Goal: Information Seeking & Learning: Learn about a topic

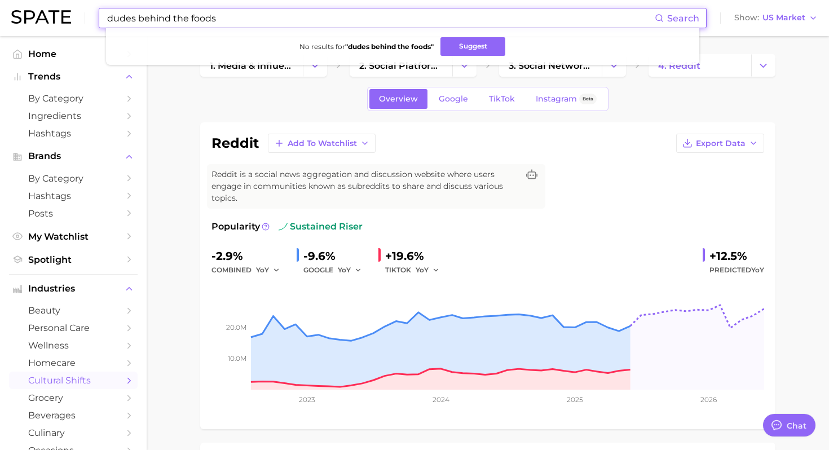
click at [250, 22] on input "dudes behind the foods" at bounding box center [380, 17] width 548 height 19
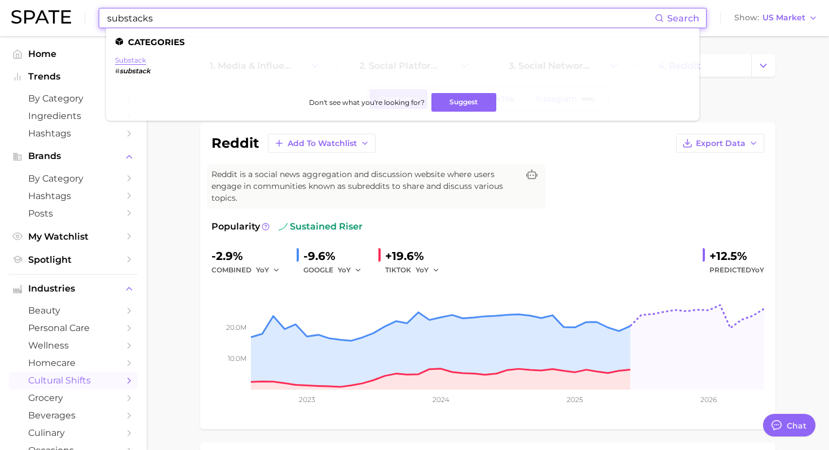
type input "substacks"
click at [134, 62] on link "substack" at bounding box center [130, 60] width 31 height 8
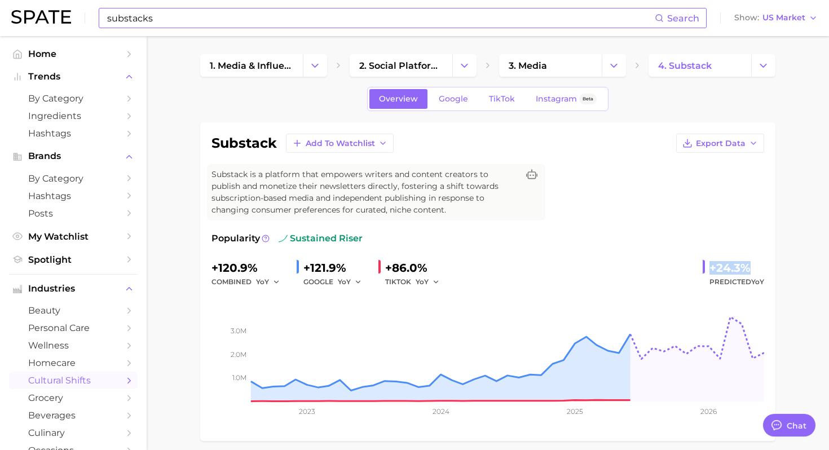
drag, startPoint x: 756, startPoint y: 267, endPoint x: 709, endPoint y: 267, distance: 47.3
click at [709, 267] on div "+24.3%" at bounding box center [736, 268] width 55 height 18
copy div "+24.3%"
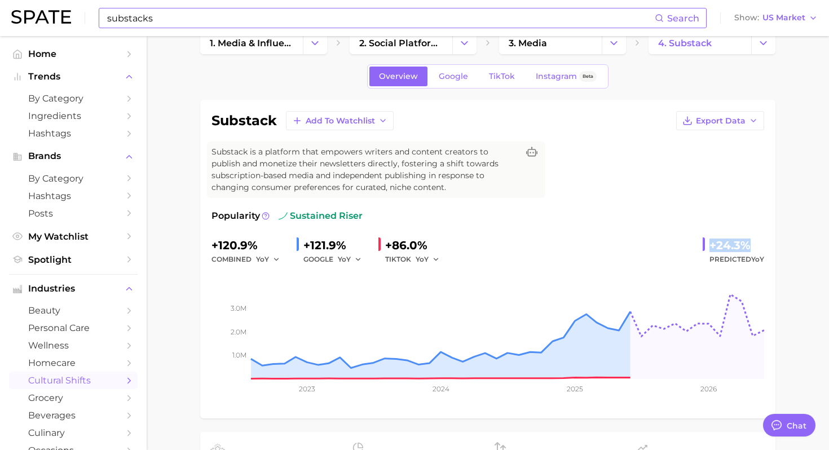
scroll to position [23, 0]
click at [706, 246] on div at bounding box center [705, 244] width 7 height 16
click at [702, 246] on div at bounding box center [703, 244] width 2 height 14
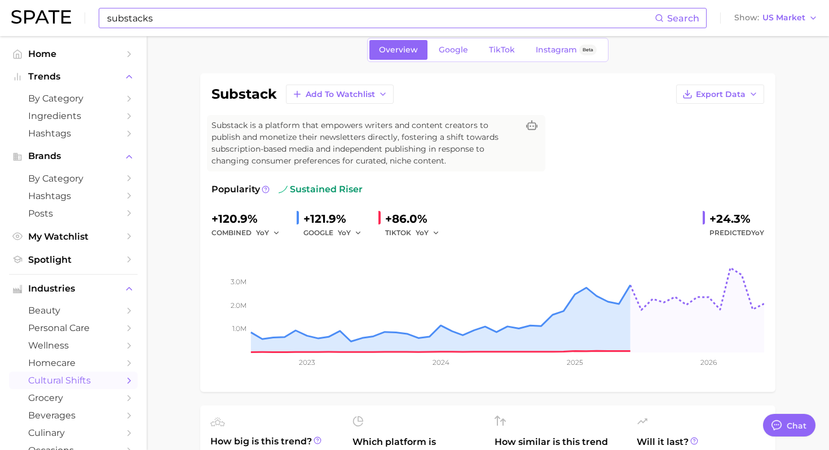
scroll to position [52, 0]
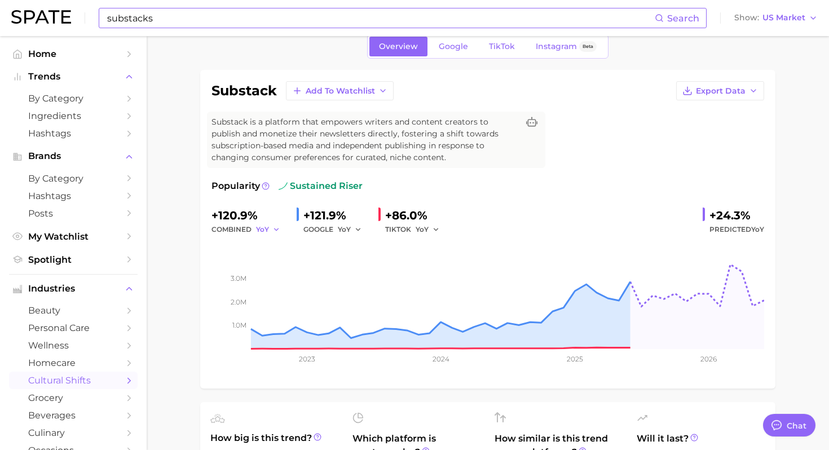
click at [271, 226] on button "YoY" at bounding box center [268, 230] width 24 height 14
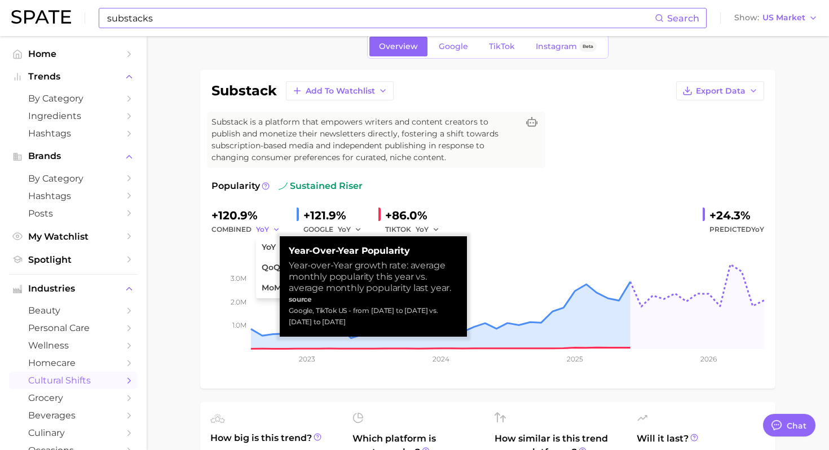
click at [276, 228] on icon "button" at bounding box center [276, 229] width 8 height 8
click at [232, 228] on div "combined YoY" at bounding box center [249, 230] width 76 height 14
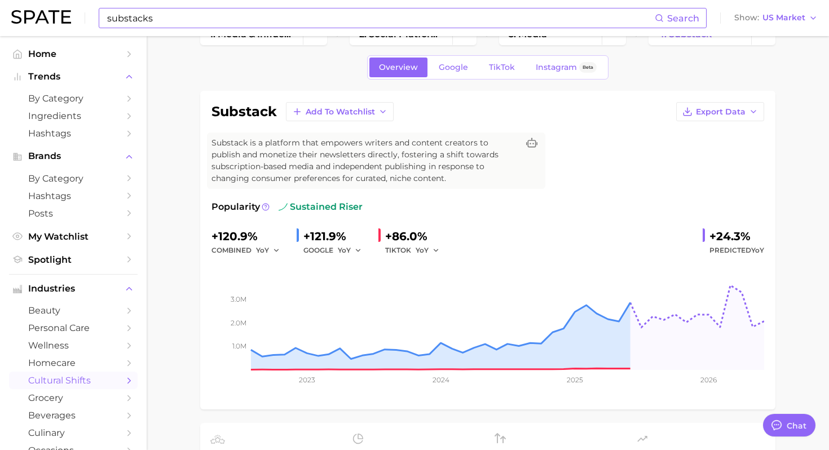
scroll to position [0, 0]
